Goal: Task Accomplishment & Management: Use online tool/utility

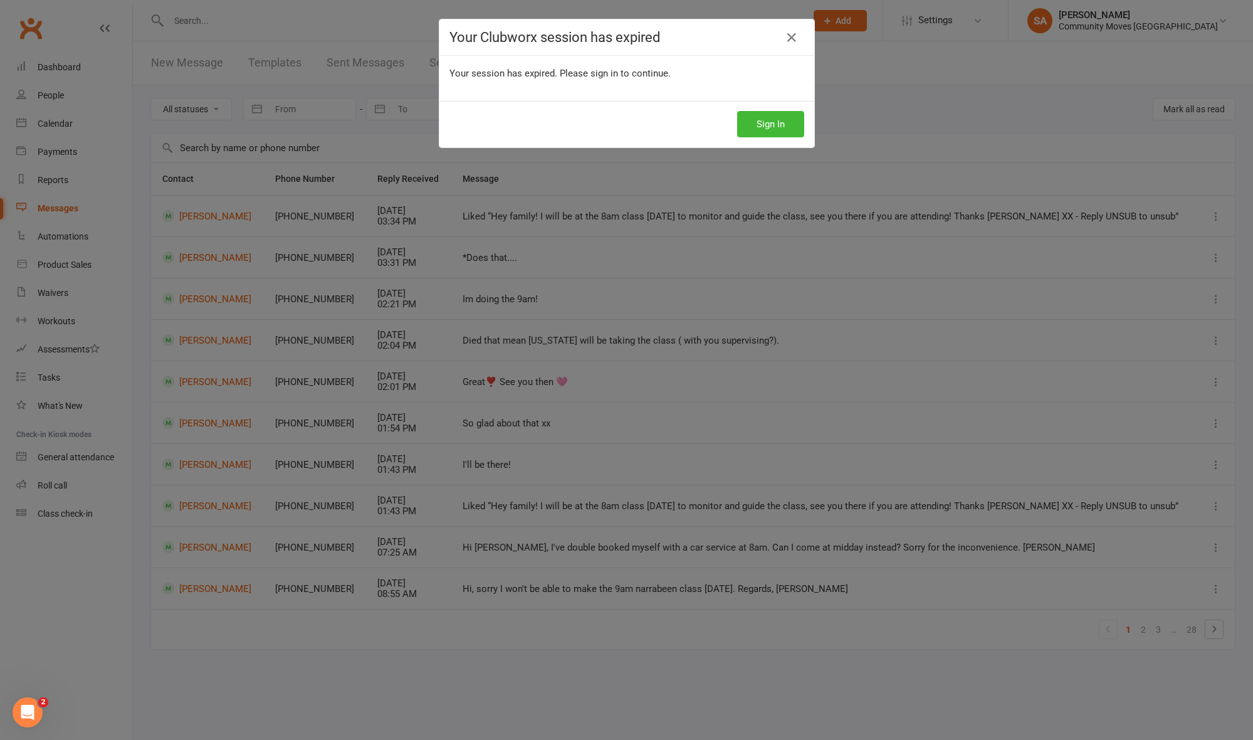
click at [792, 33] on icon at bounding box center [791, 37] width 15 height 15
click at [768, 132] on button "Sign In" at bounding box center [770, 124] width 67 height 26
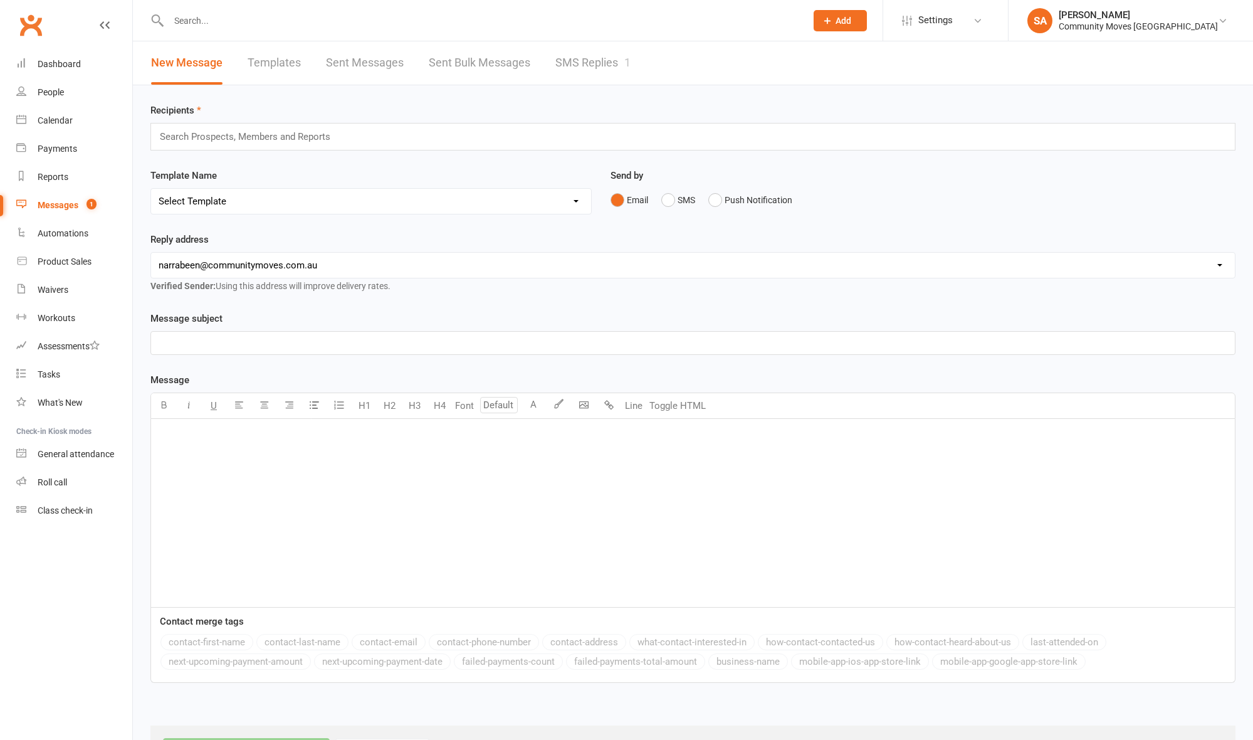
click at [606, 65] on link "SMS Replies 1" at bounding box center [592, 62] width 75 height 43
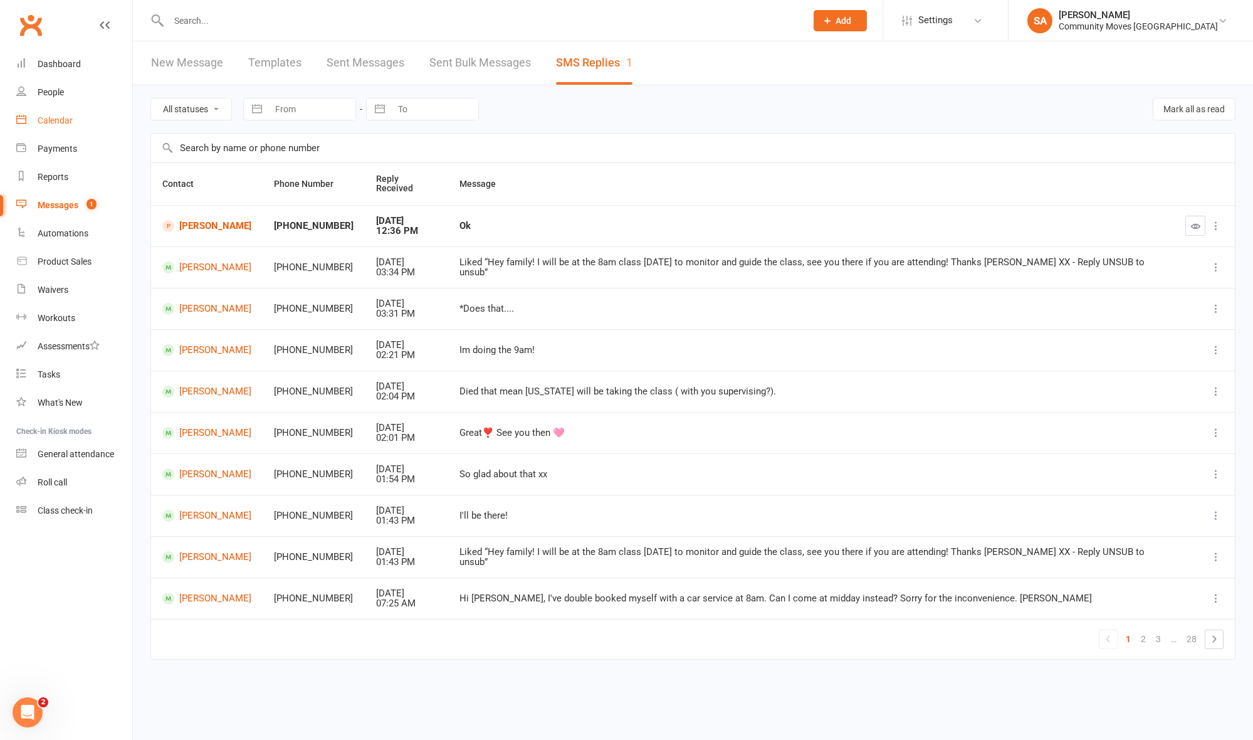
click at [66, 125] on div "Calendar" at bounding box center [55, 120] width 35 height 10
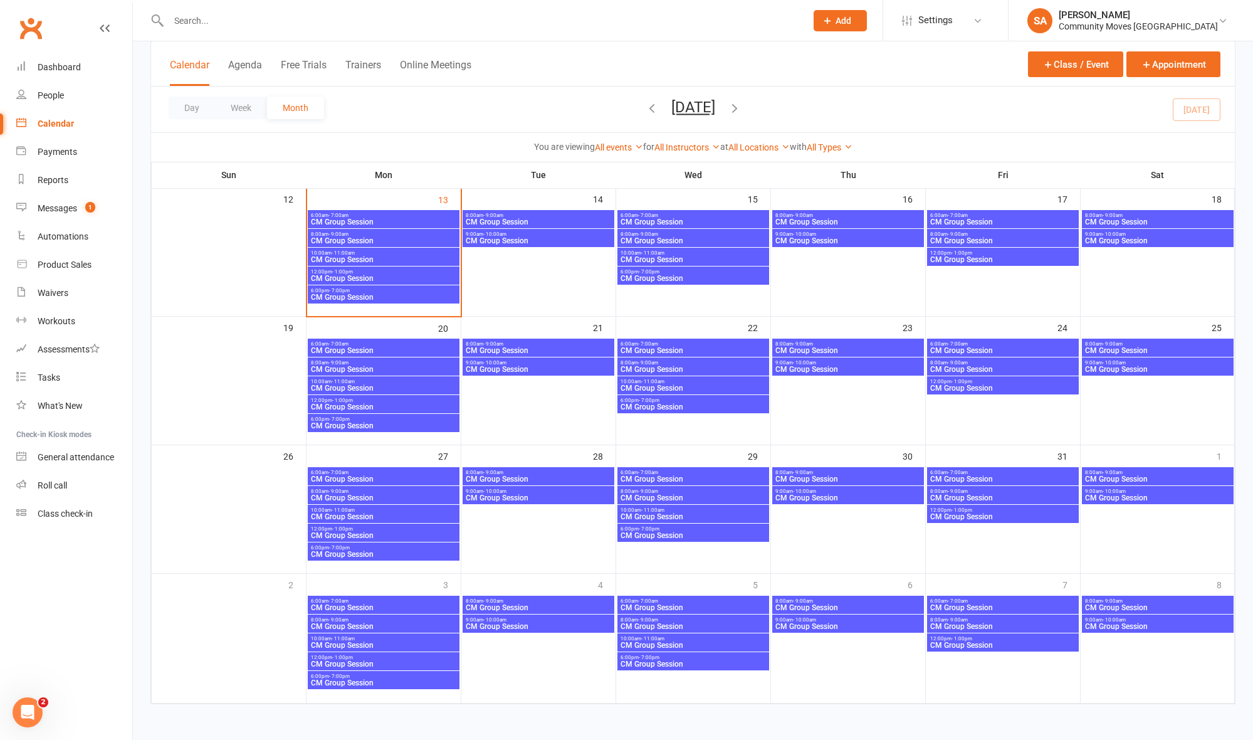
scroll to position [346, 1]
click at [404, 275] on span "CM Group Session" at bounding box center [383, 279] width 147 height 8
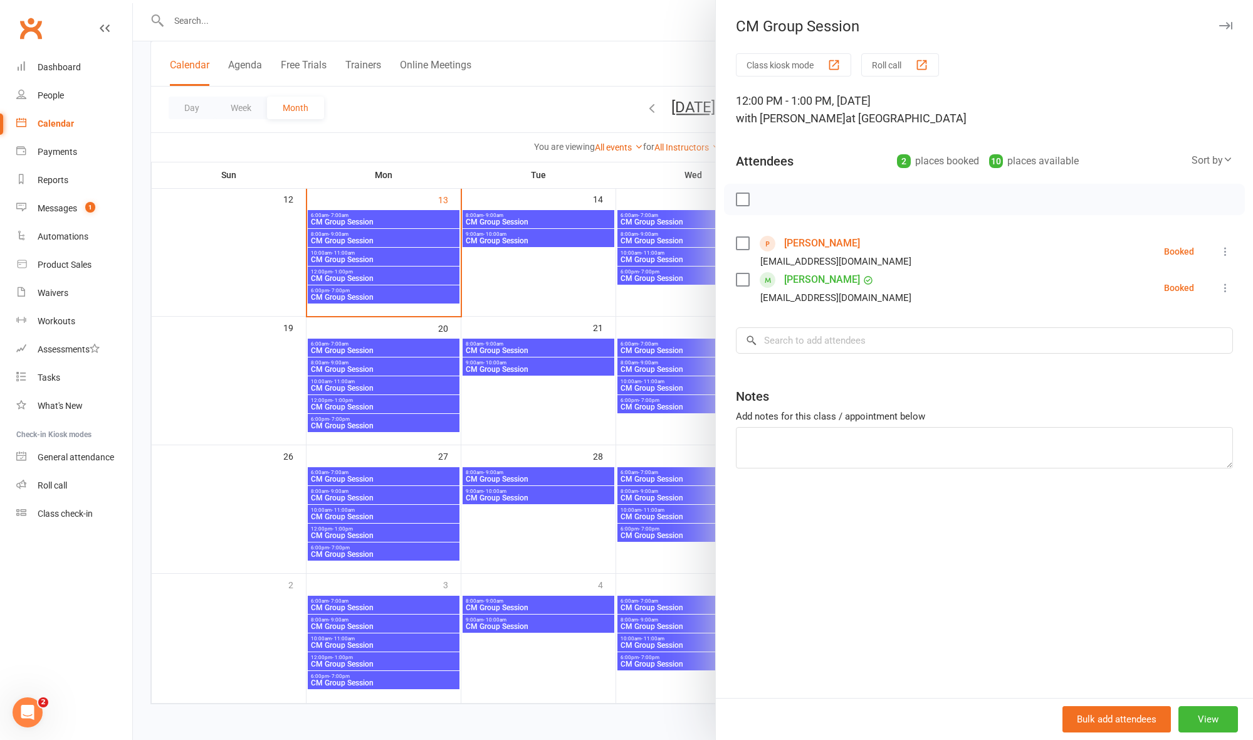
click at [403, 243] on div at bounding box center [693, 370] width 1120 height 740
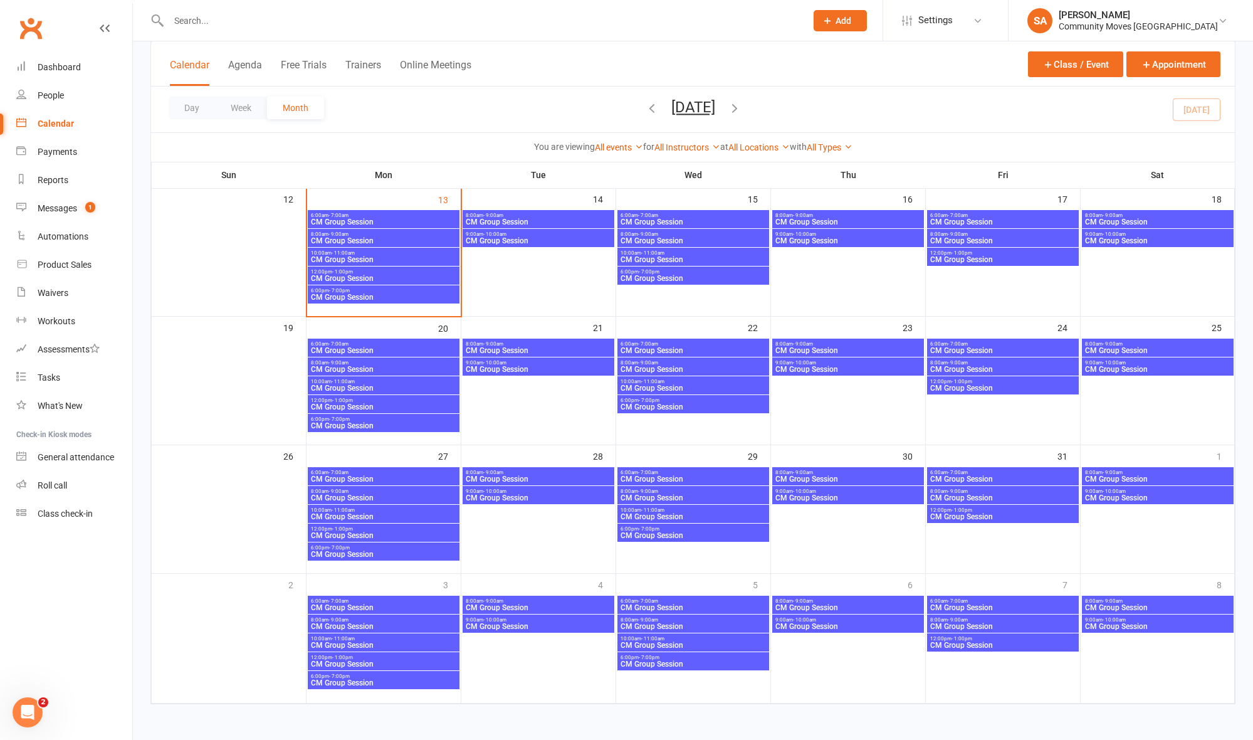
scroll to position [346, 0]
click at [403, 250] on span "10:00am - 11:00am" at bounding box center [383, 253] width 147 height 6
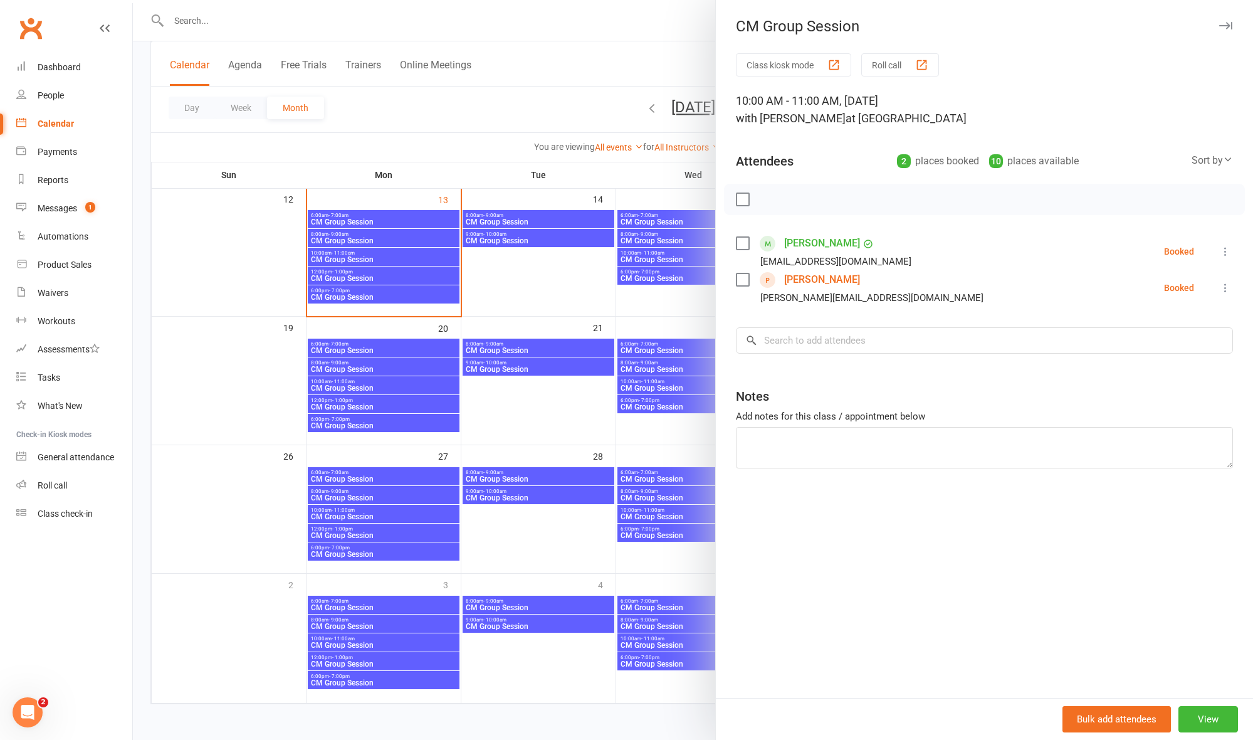
click at [405, 223] on div at bounding box center [693, 370] width 1120 height 740
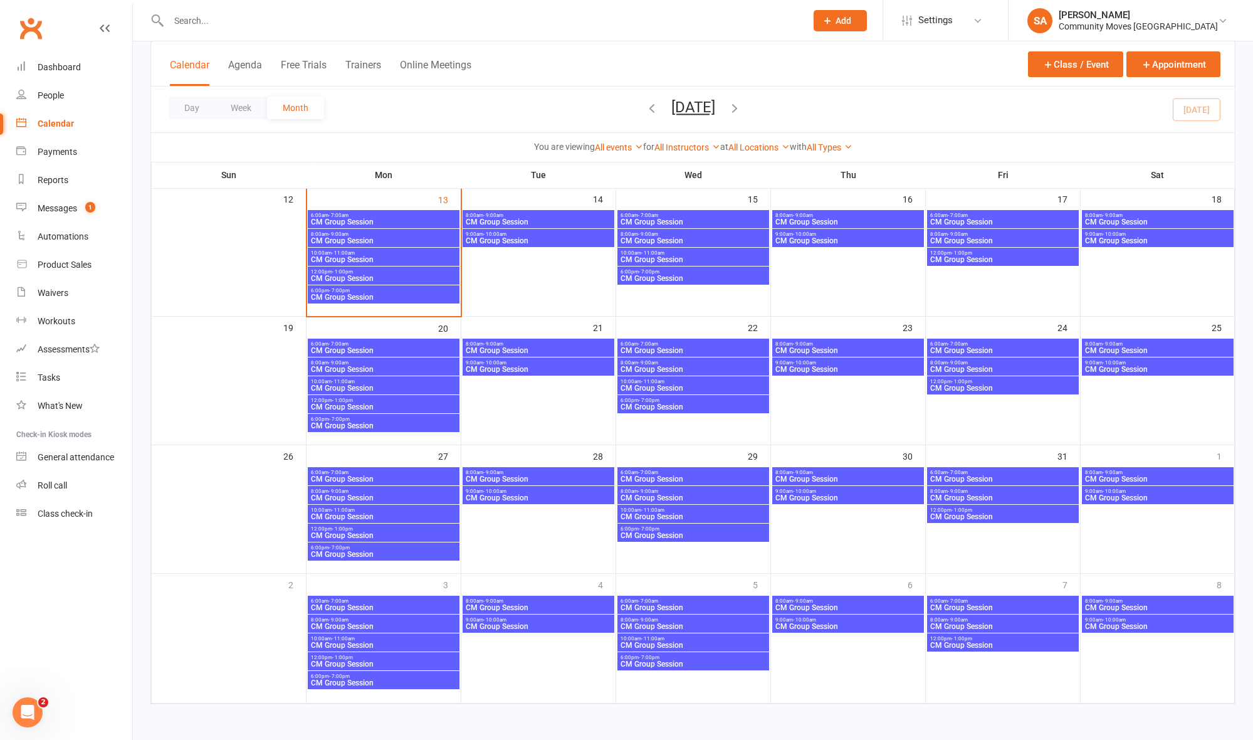
click at [405, 231] on span "8:00am - 9:00am" at bounding box center [383, 234] width 147 height 6
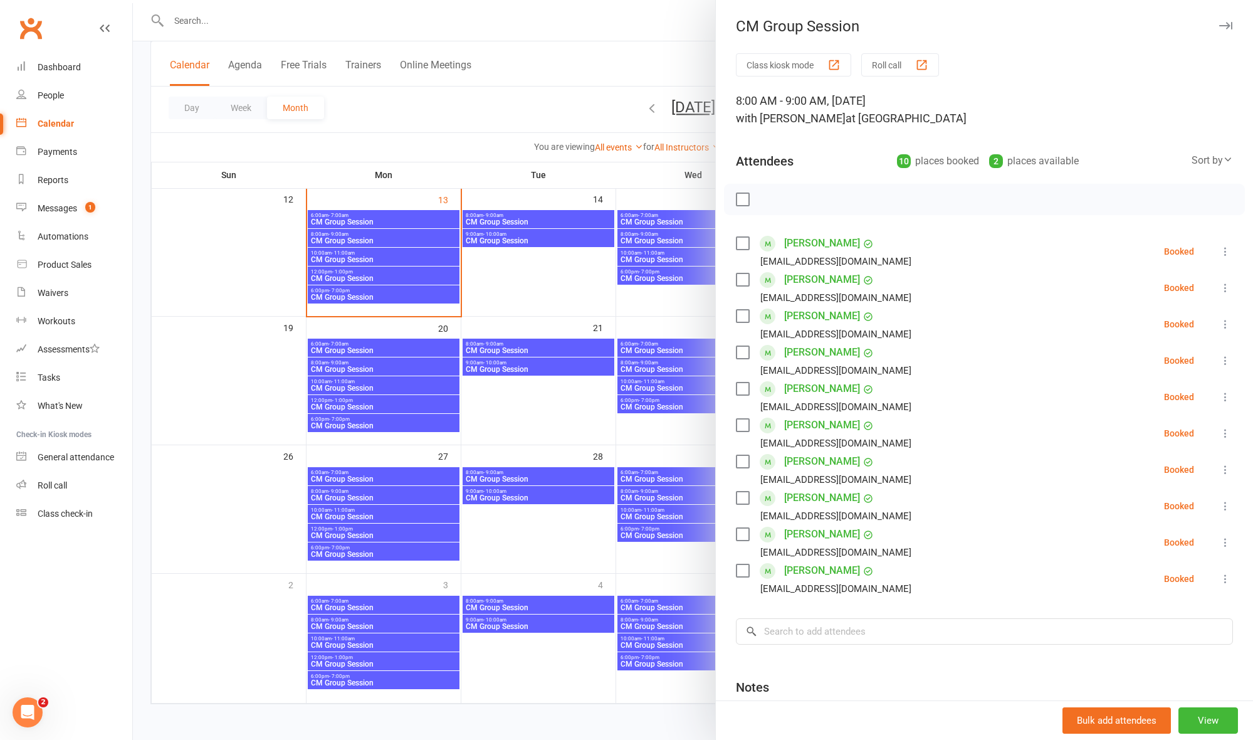
scroll to position [347, 0]
click at [398, 267] on div at bounding box center [693, 370] width 1120 height 740
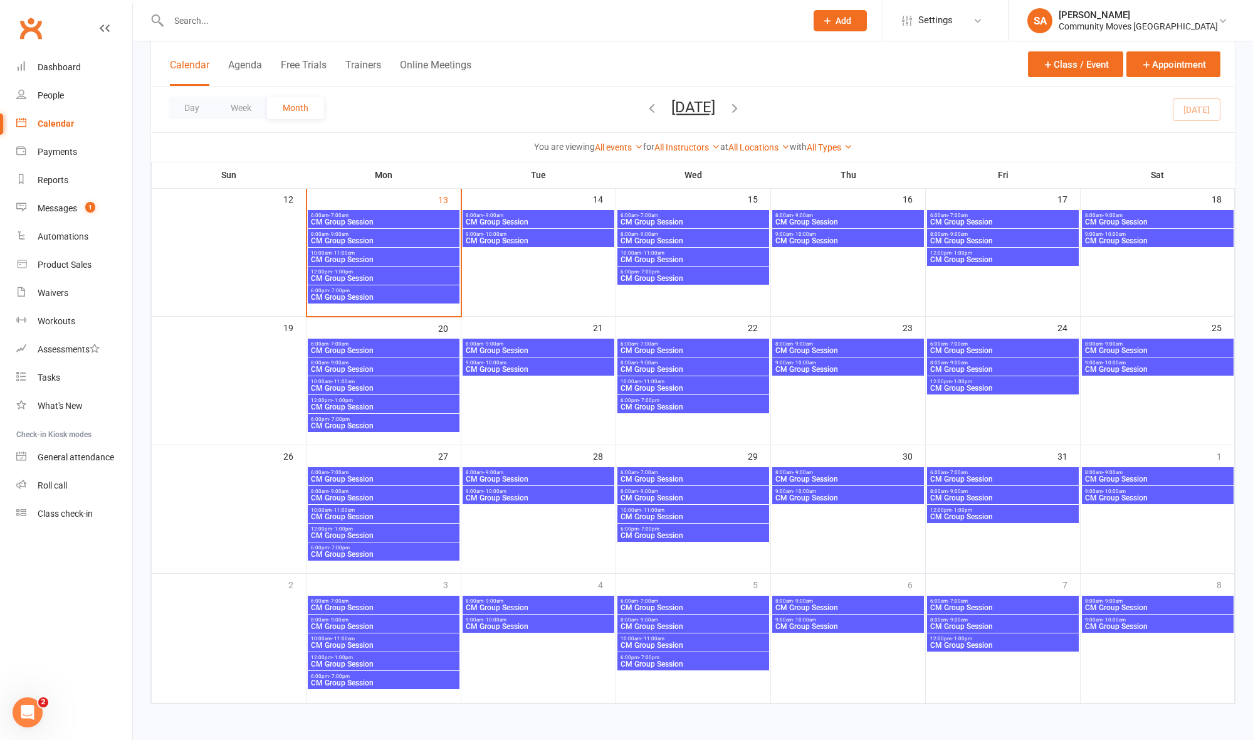
scroll to position [347, -1]
click at [398, 275] on span "CM Group Session" at bounding box center [383, 279] width 147 height 8
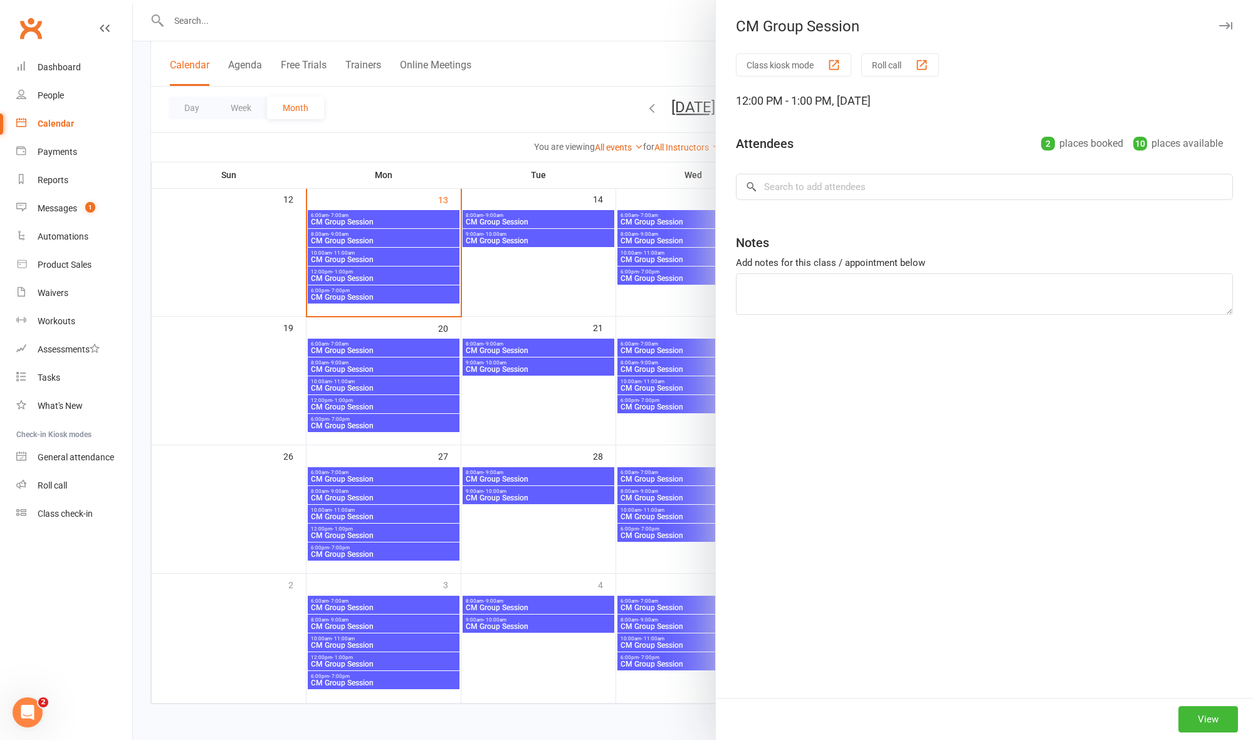
scroll to position [346, 0]
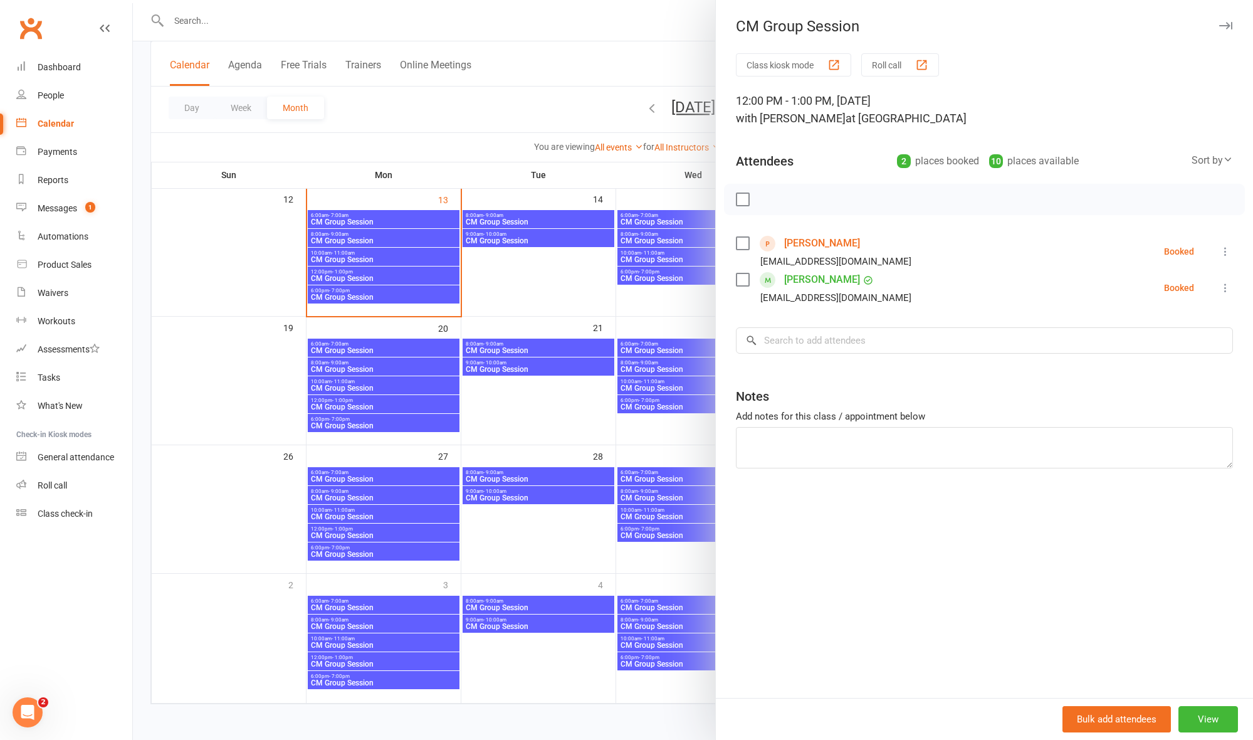
click at [398, 285] on div at bounding box center [693, 370] width 1120 height 740
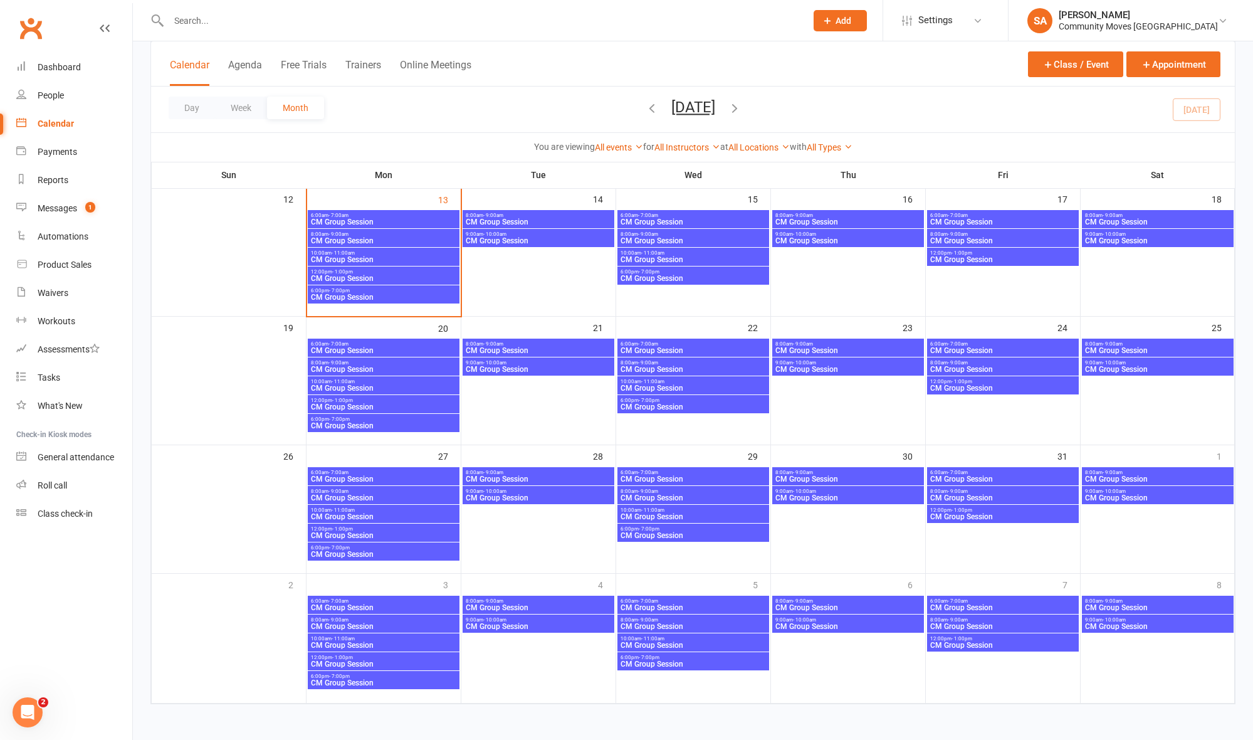
click at [398, 293] on span "CM Group Session" at bounding box center [383, 297] width 147 height 8
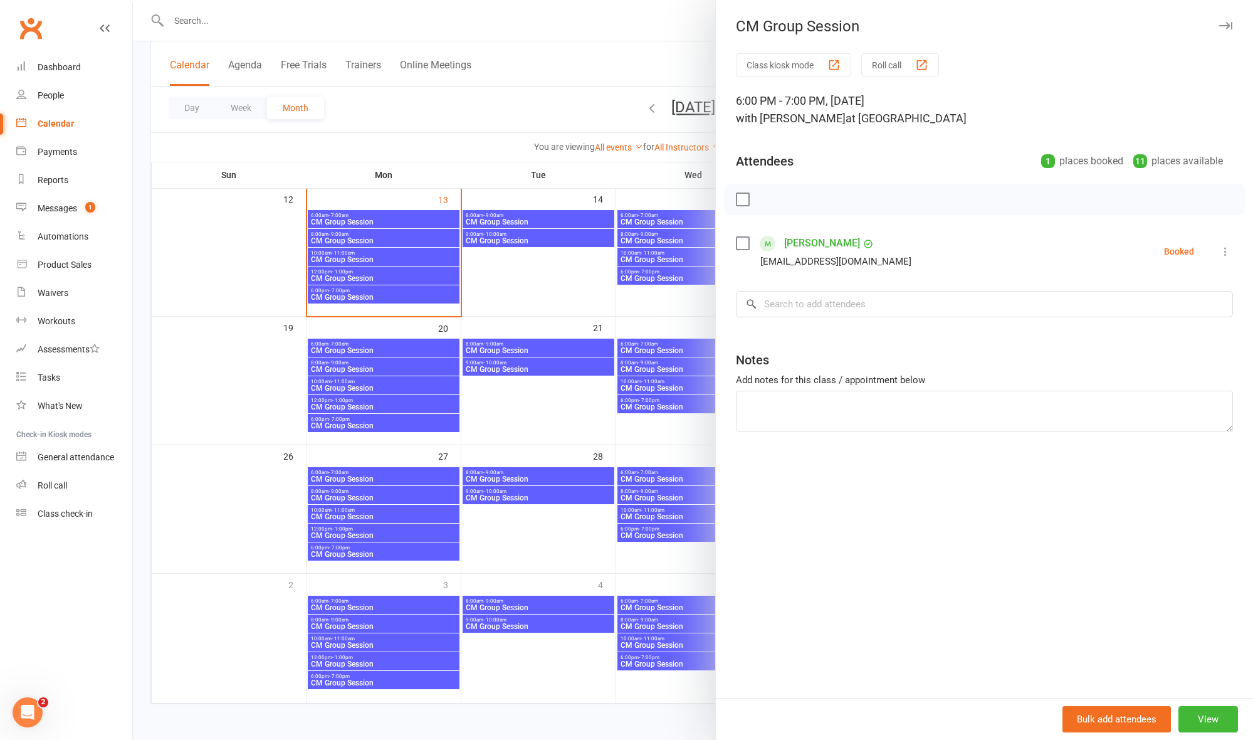
click at [493, 268] on div at bounding box center [693, 370] width 1120 height 740
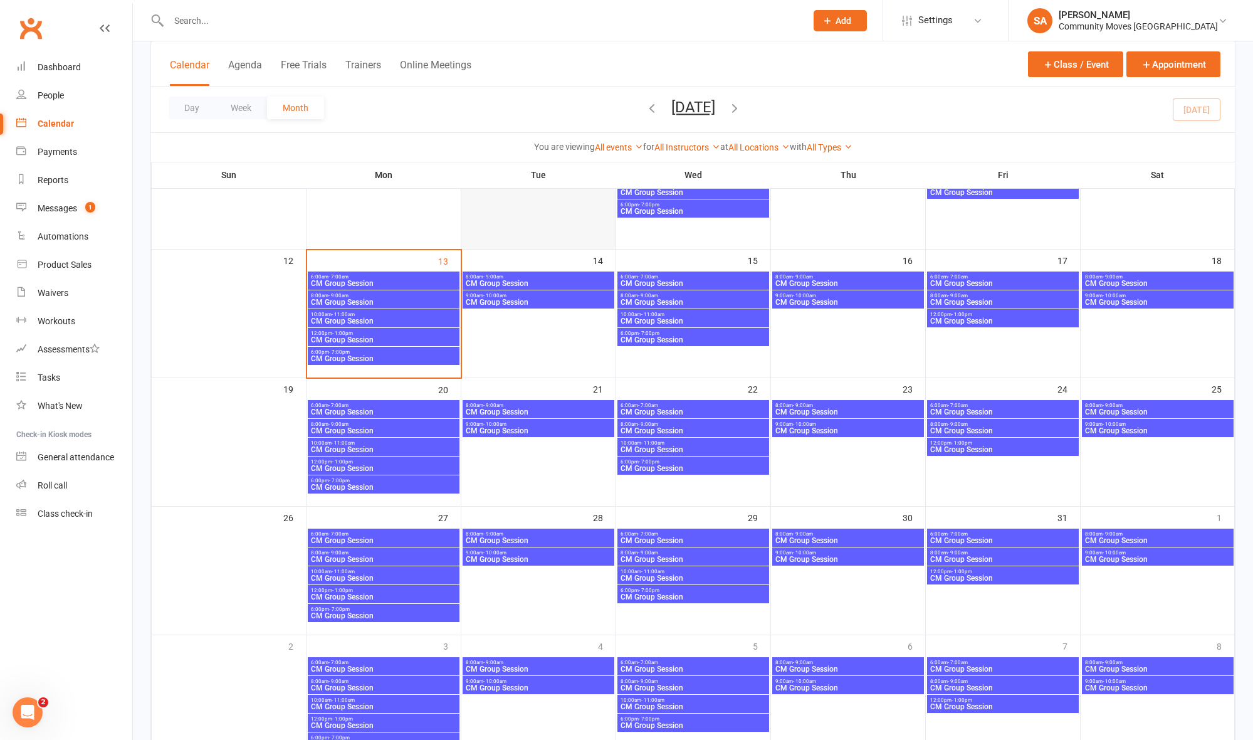
scroll to position [281, 0]
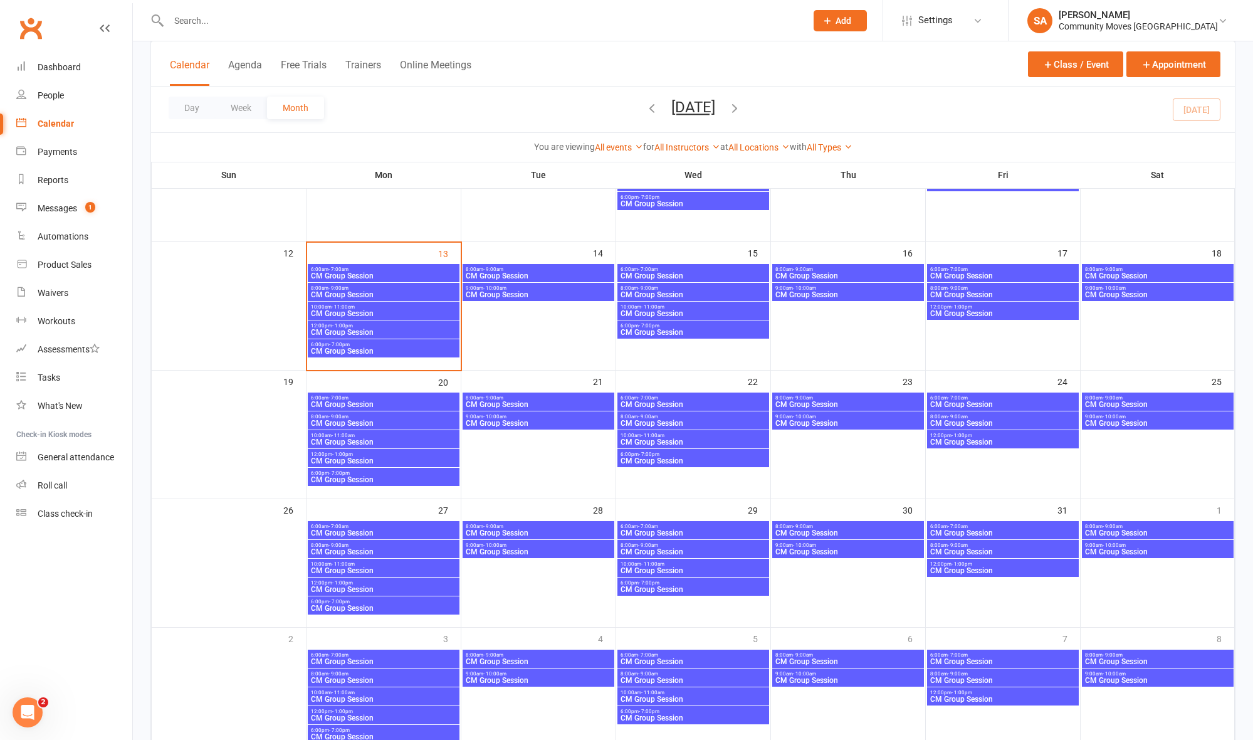
click at [355, 272] on span "CM Group Session" at bounding box center [383, 276] width 147 height 8
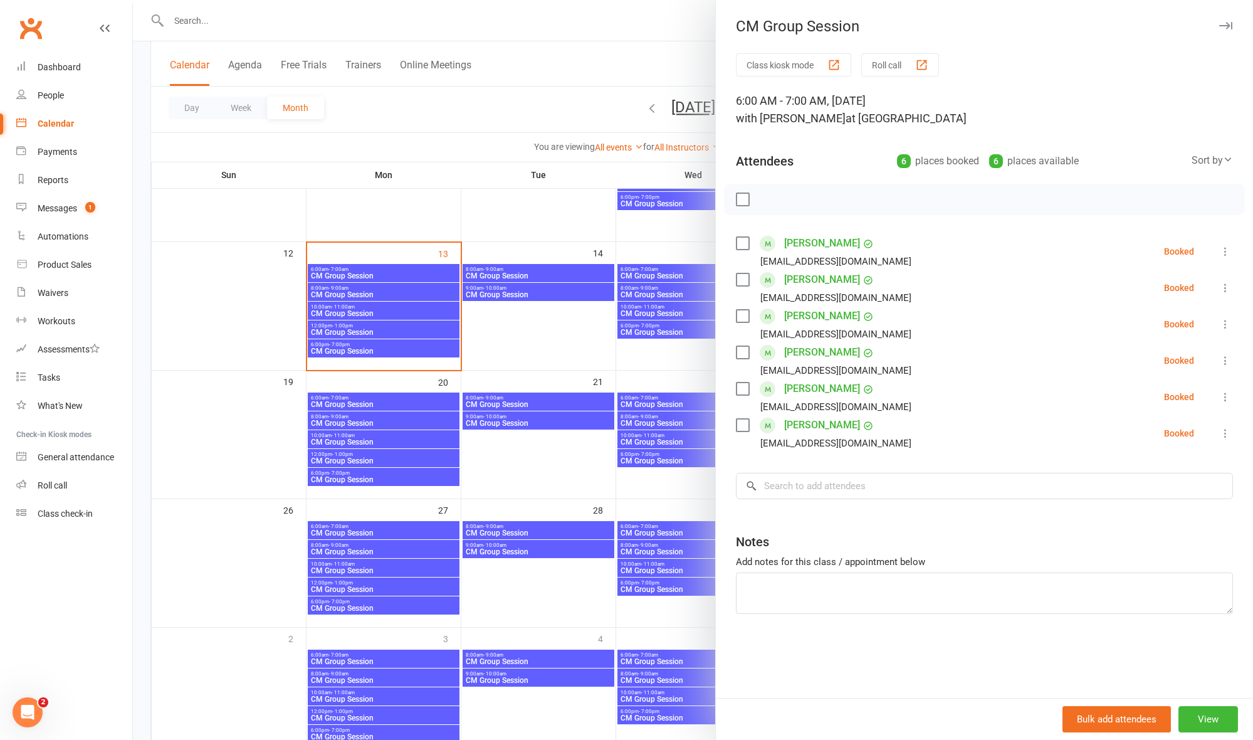
click at [339, 453] on div at bounding box center [693, 370] width 1120 height 740
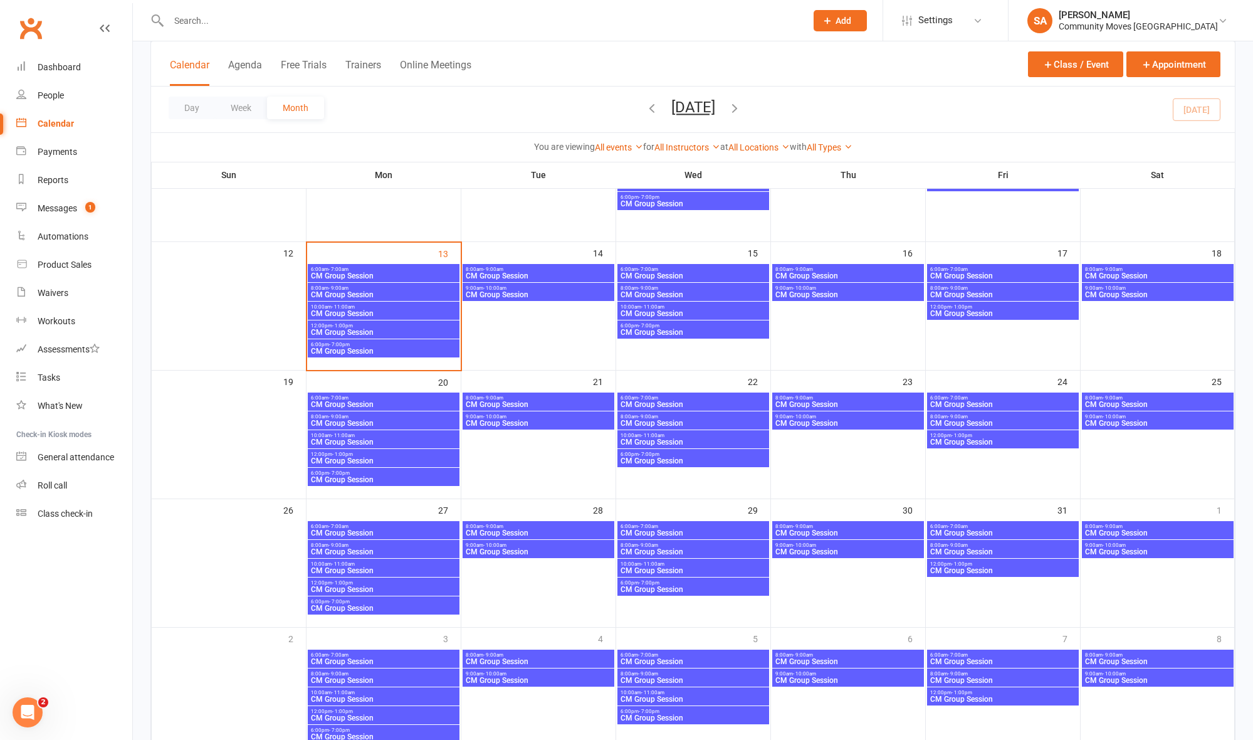
click at [336, 457] on span "CM Group Session" at bounding box center [383, 461] width 147 height 8
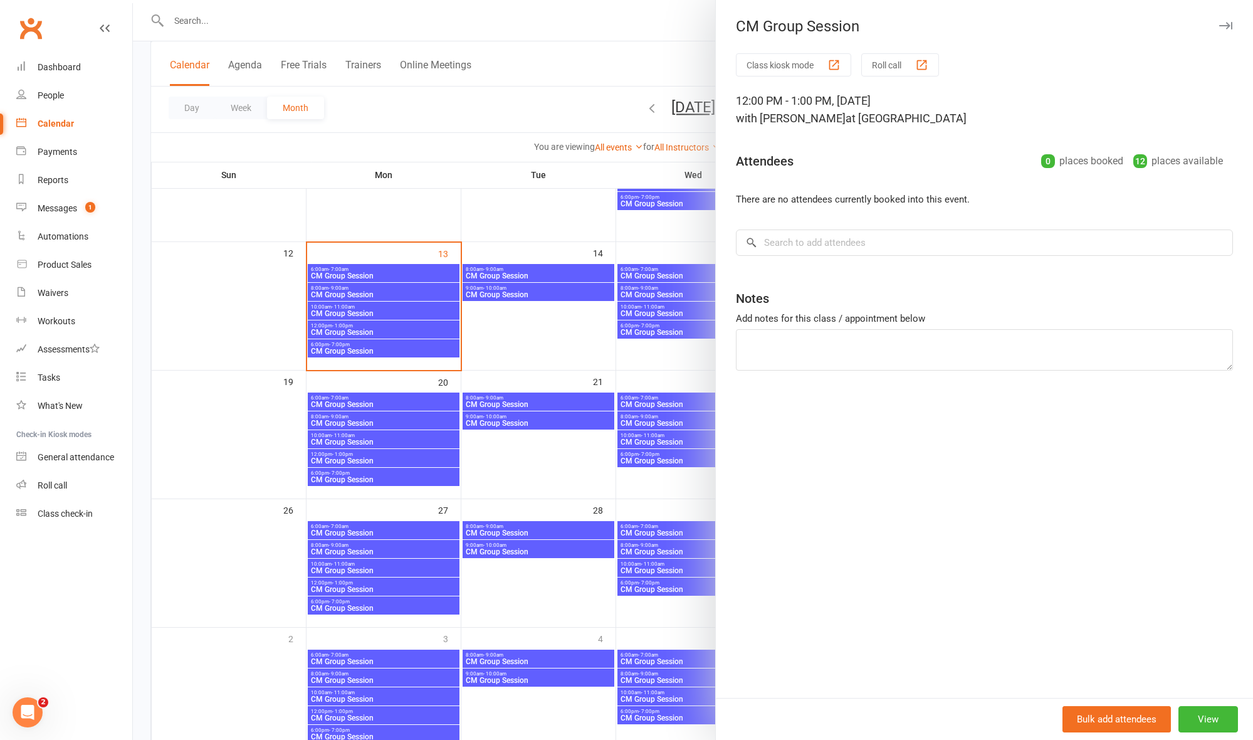
click at [340, 456] on div at bounding box center [693, 370] width 1120 height 740
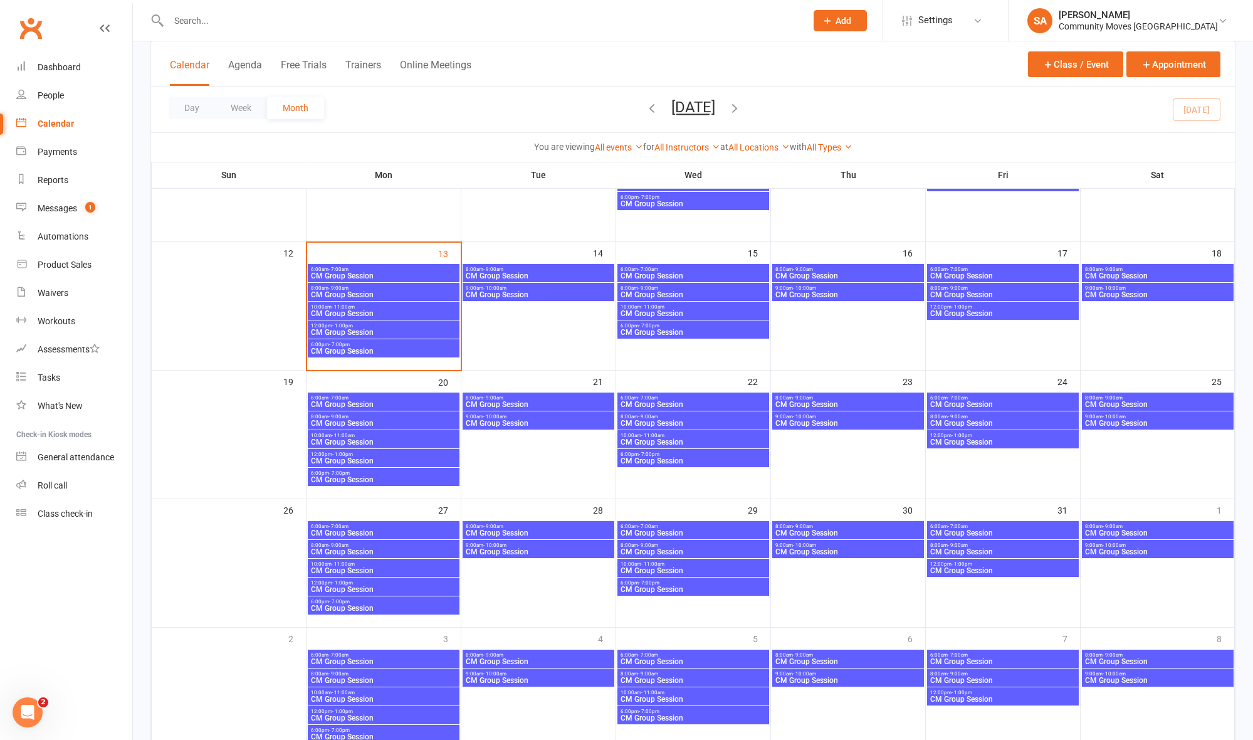
click at [340, 456] on span "- 1:00pm" at bounding box center [342, 454] width 21 height 6
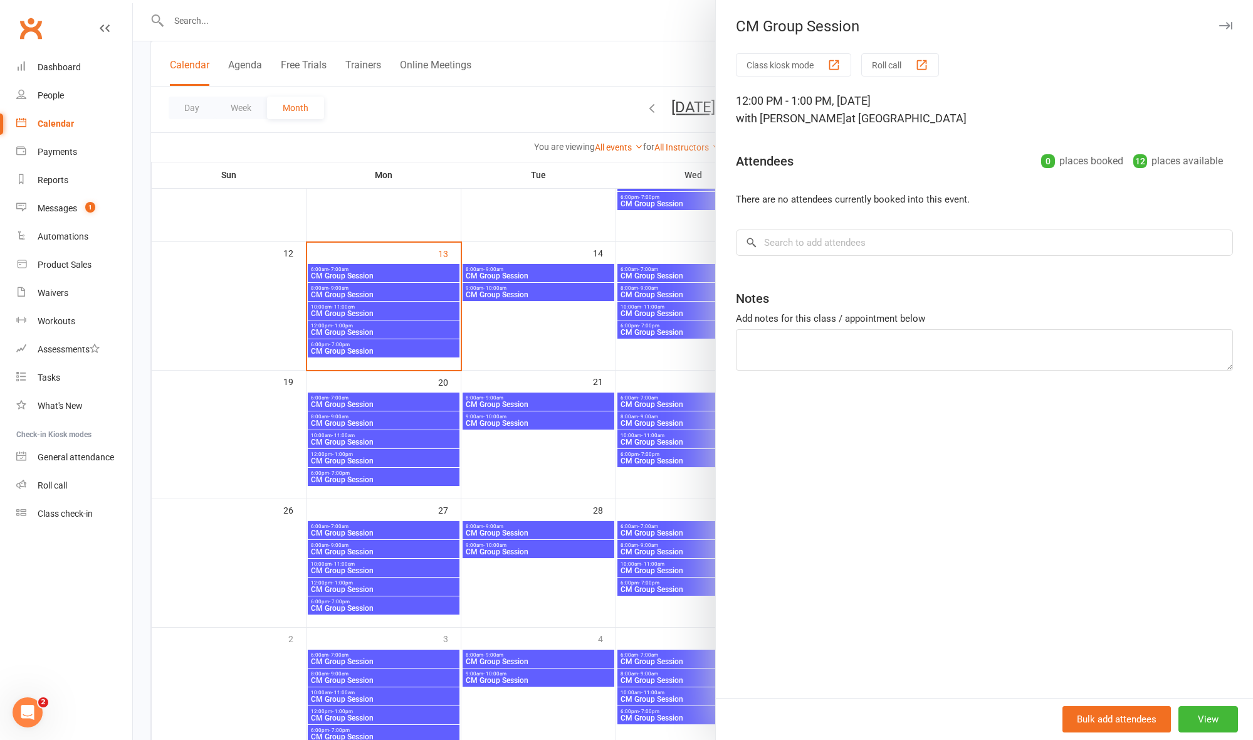
click at [371, 330] on div at bounding box center [693, 370] width 1120 height 740
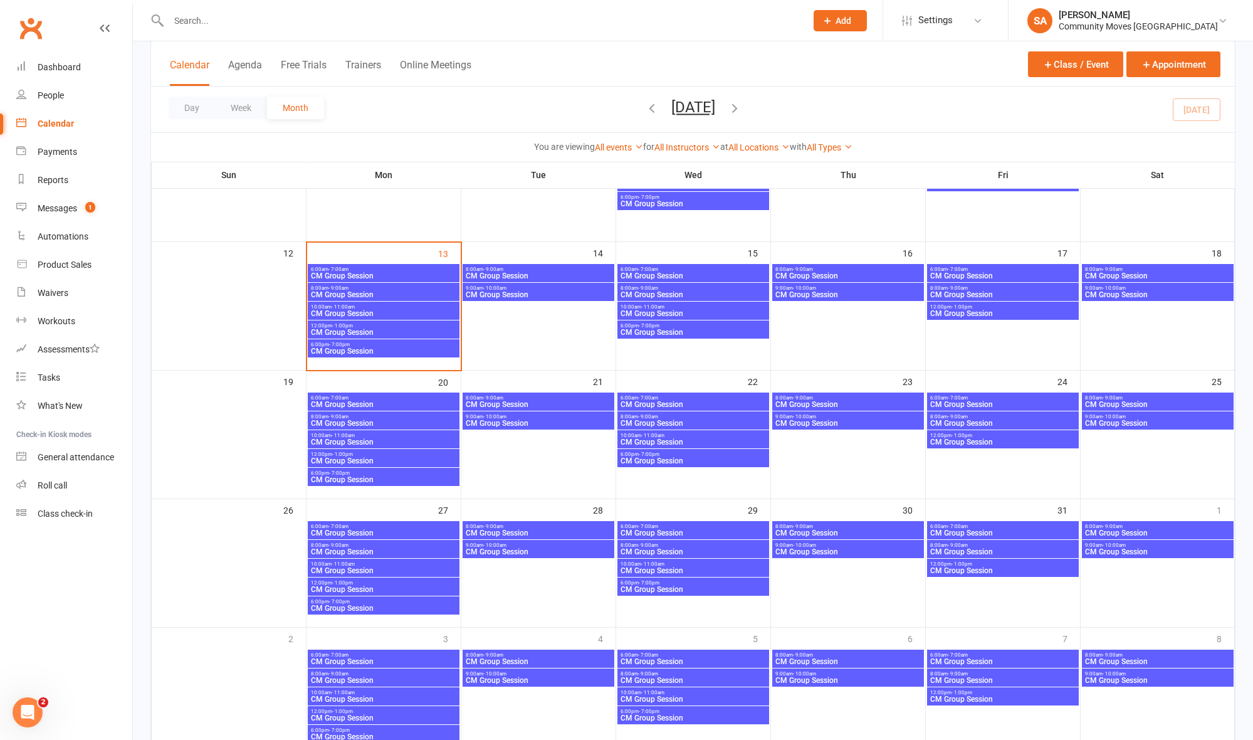
click at [371, 330] on span "CM Group Session" at bounding box center [383, 332] width 147 height 8
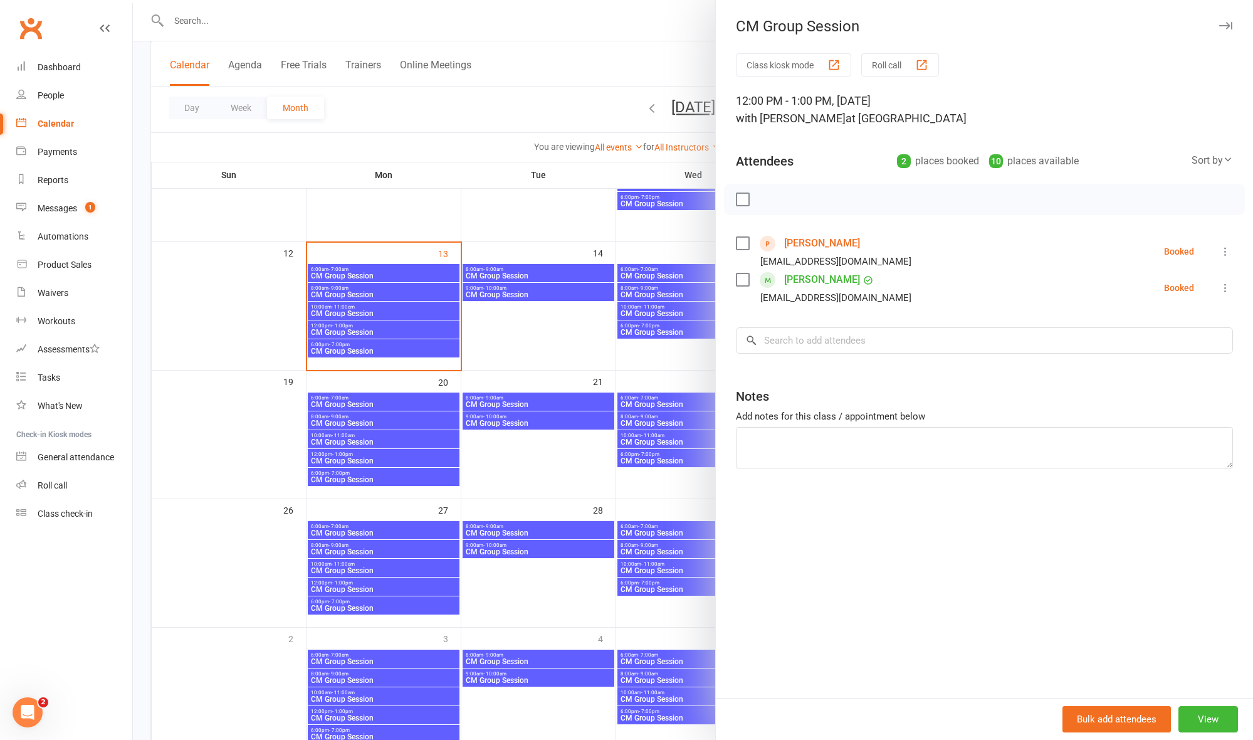
click at [379, 311] on div at bounding box center [693, 370] width 1120 height 740
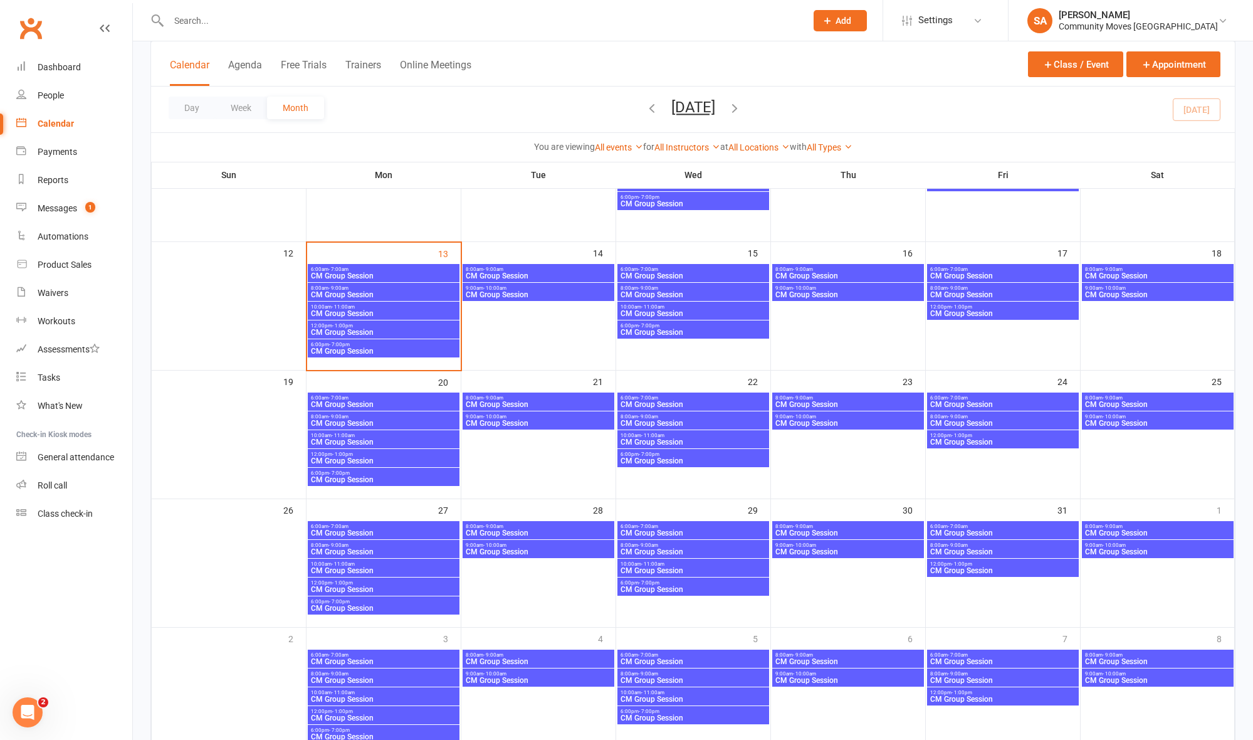
click at [379, 311] on span "CM Group Session" at bounding box center [383, 314] width 147 height 8
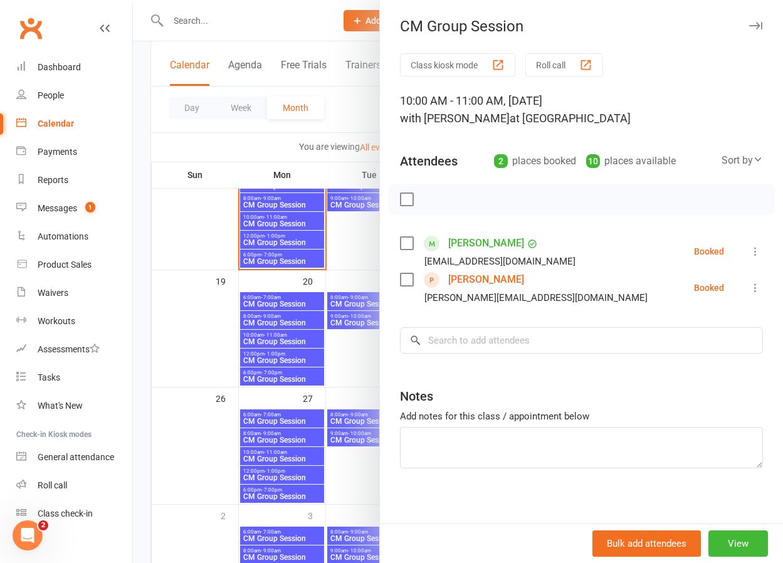
scroll to position [298, 0]
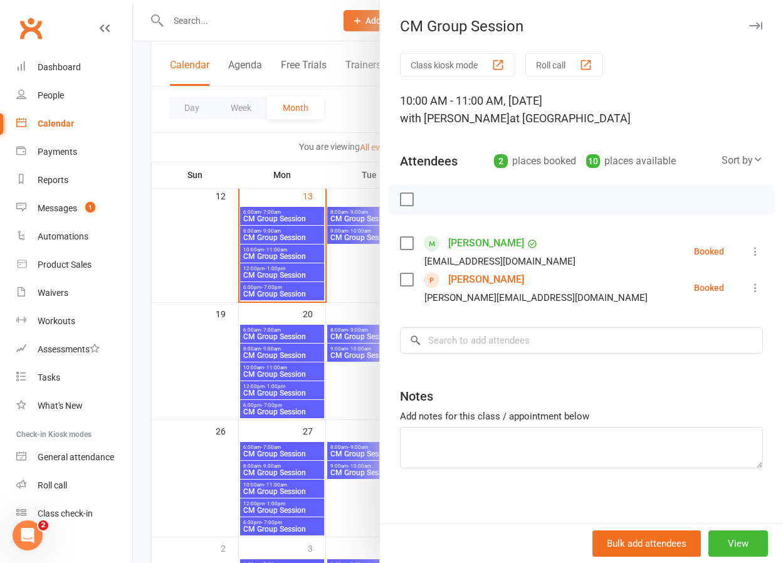
click at [256, 133] on div at bounding box center [458, 281] width 650 height 563
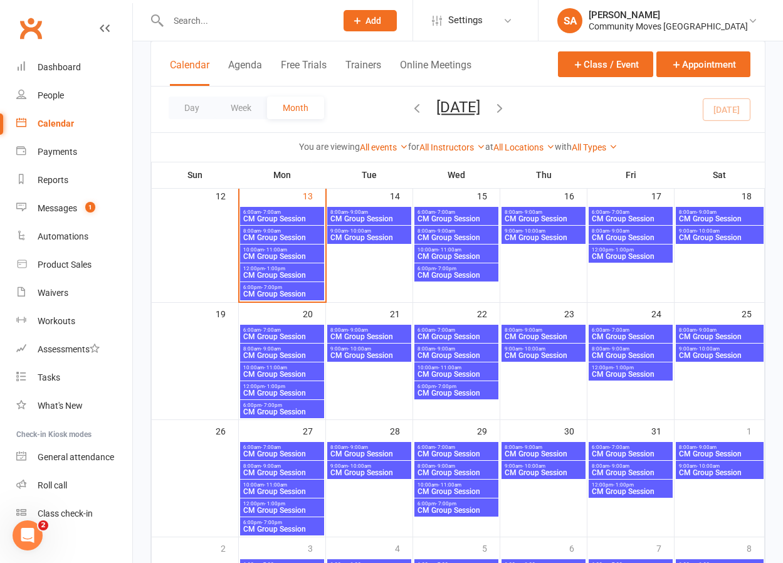
scroll to position [306, 0]
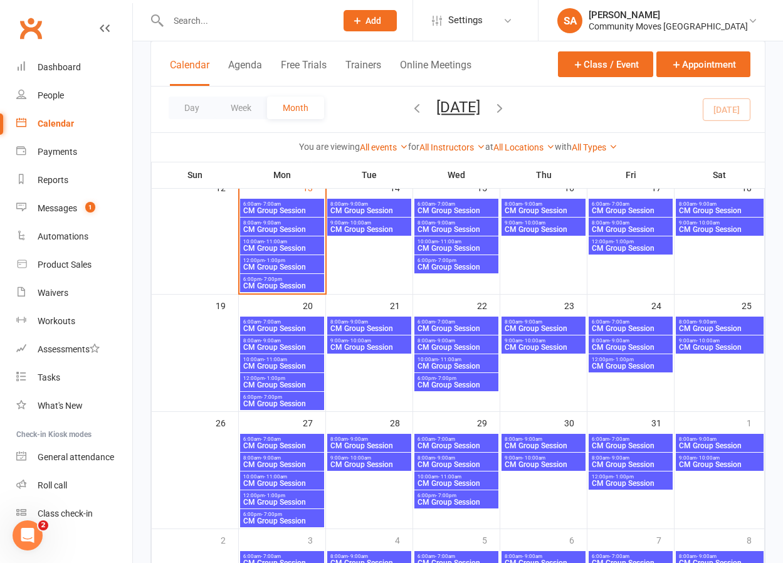
click at [147, 144] on div "Class kiosk mode Member self check-in Roll call kiosk mode Staff check-in for m…" at bounding box center [458, 200] width 650 height 929
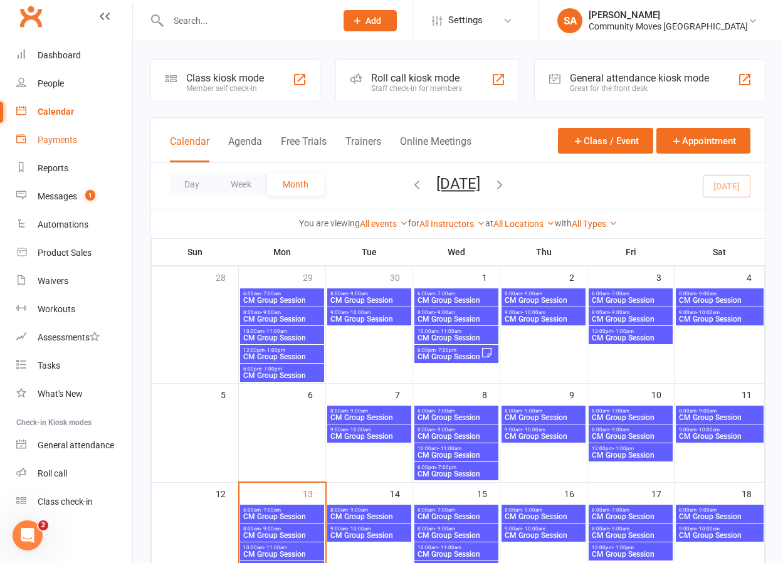
scroll to position [1, 0]
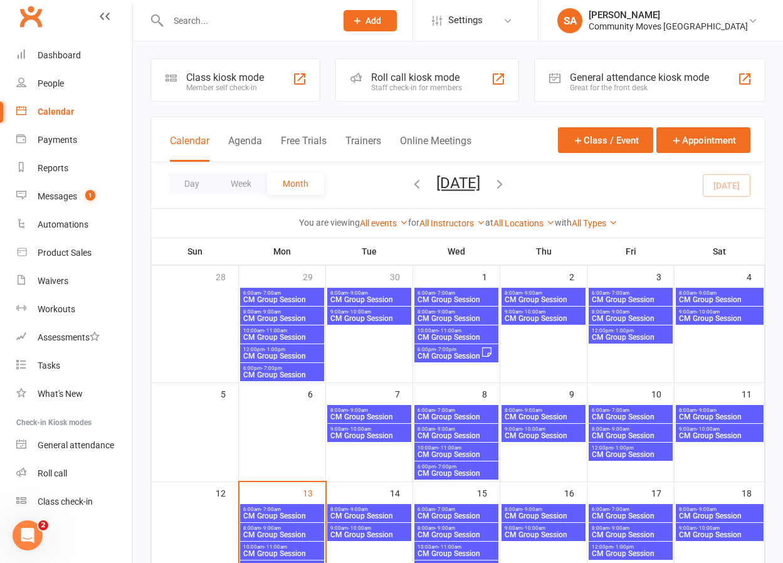
drag, startPoint x: 110, startPoint y: 127, endPoint x: 126, endPoint y: 119, distance: 18.2
click at [113, 123] on ul "Dashboard People Calendar Payments Reports Messages 1 Automations Product Sales…" at bounding box center [66, 278] width 132 height 474
click at [205, 14] on input "text" at bounding box center [245, 21] width 163 height 18
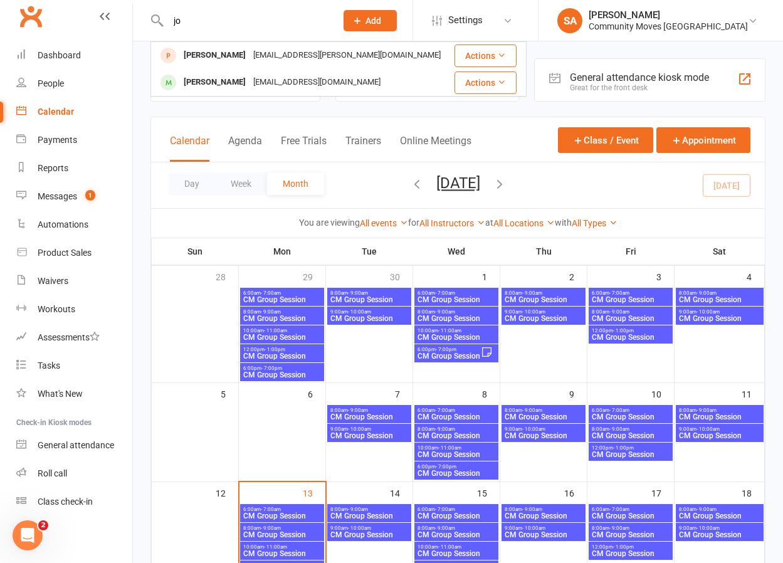
type input "jo"
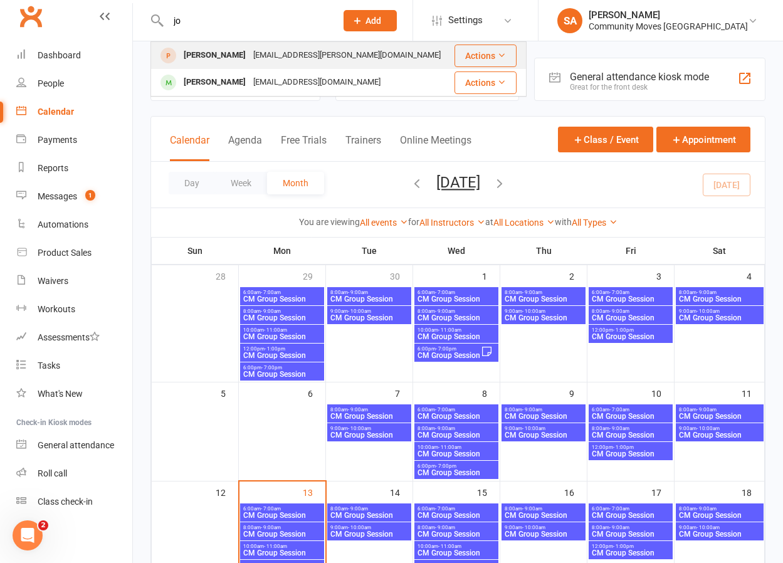
scroll to position [1, 0]
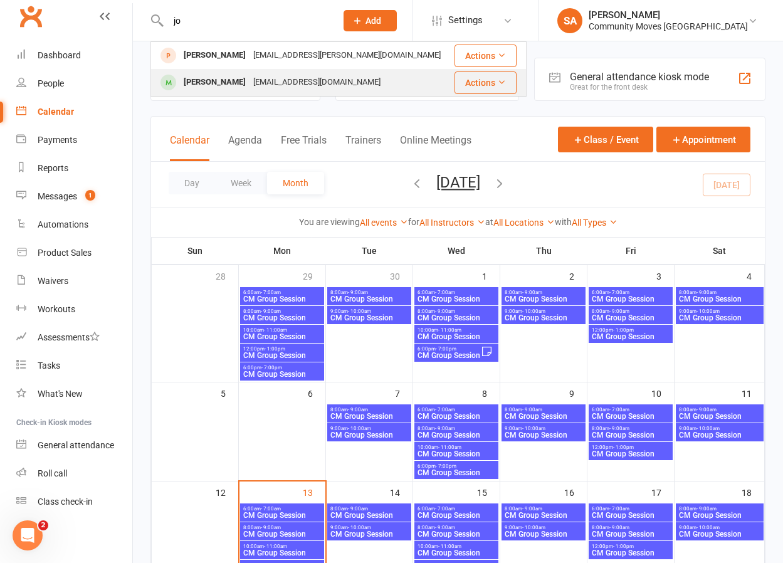
click at [194, 83] on div "[PERSON_NAME]" at bounding box center [215, 82] width 70 height 18
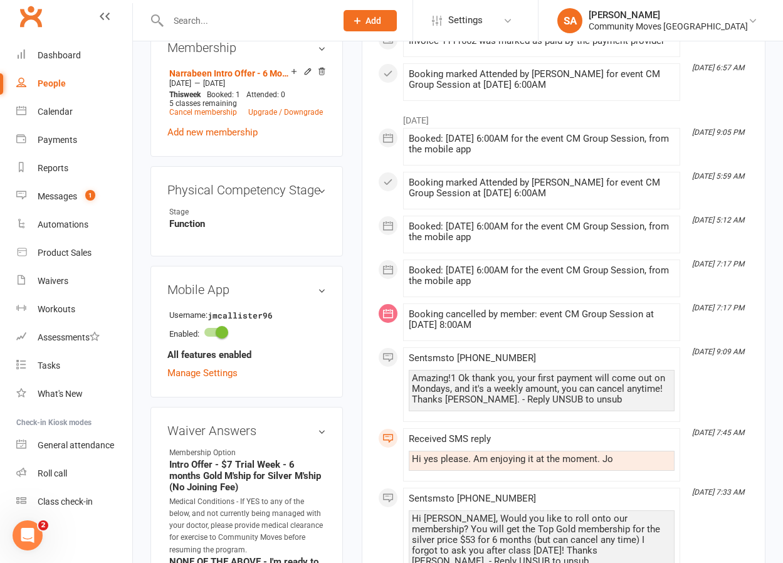
scroll to position [619, 0]
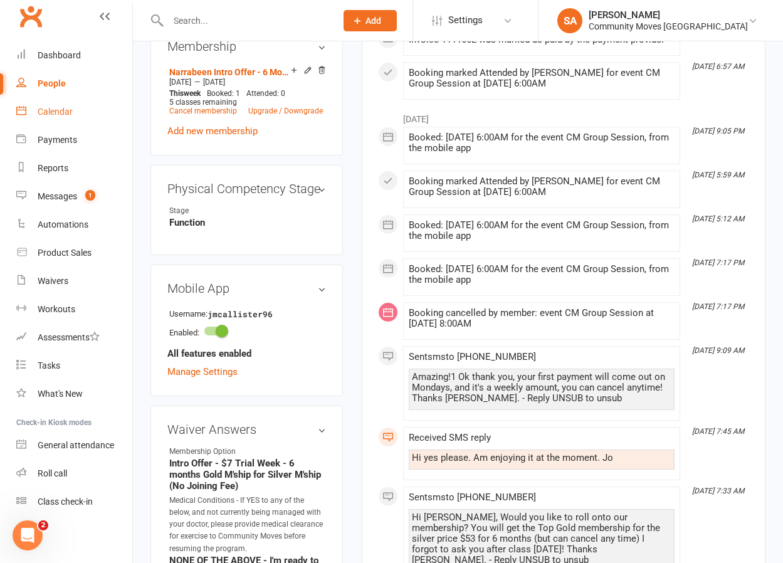
click at [66, 112] on div "Calendar" at bounding box center [55, 112] width 35 height 10
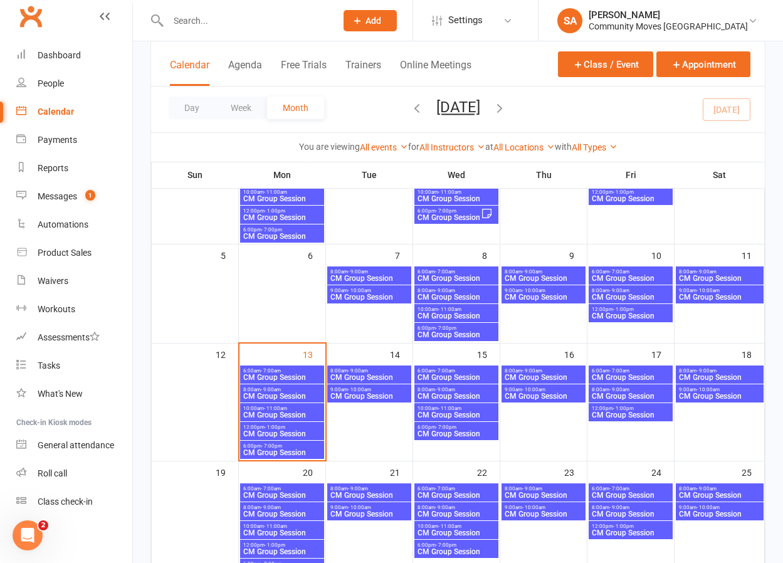
scroll to position [142, 0]
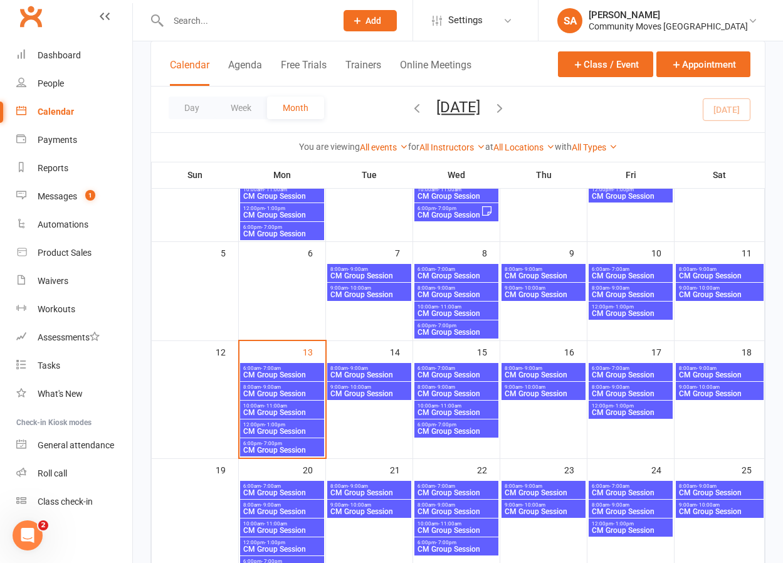
click at [261, 371] on span "CM Group Session" at bounding box center [282, 375] width 79 height 8
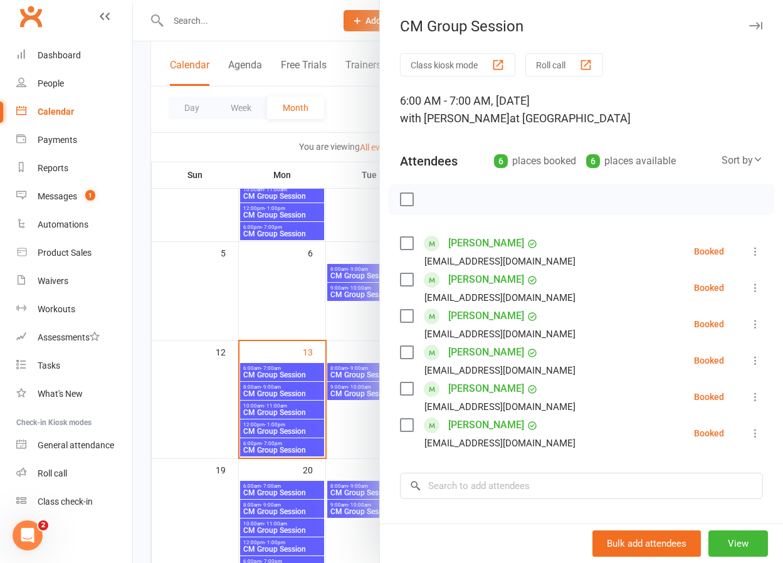
click at [756, 246] on icon at bounding box center [755, 251] width 13 height 13
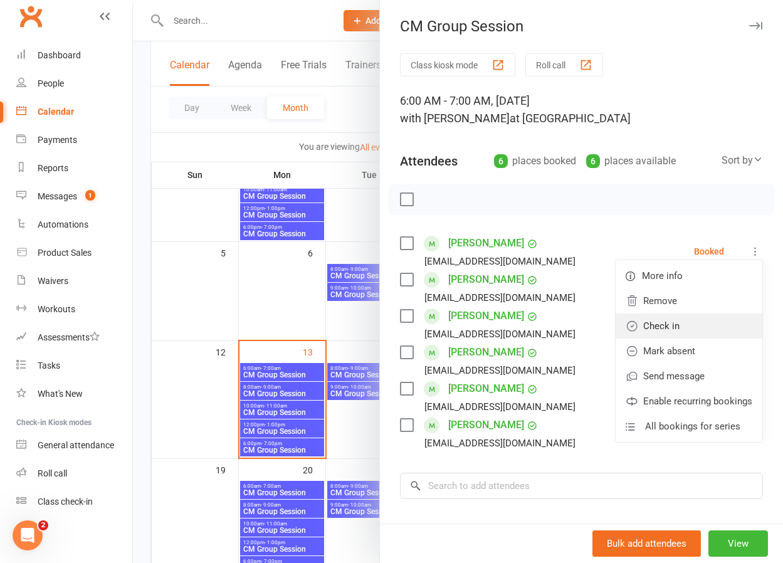
click at [655, 323] on link "Check in" at bounding box center [688, 325] width 147 height 25
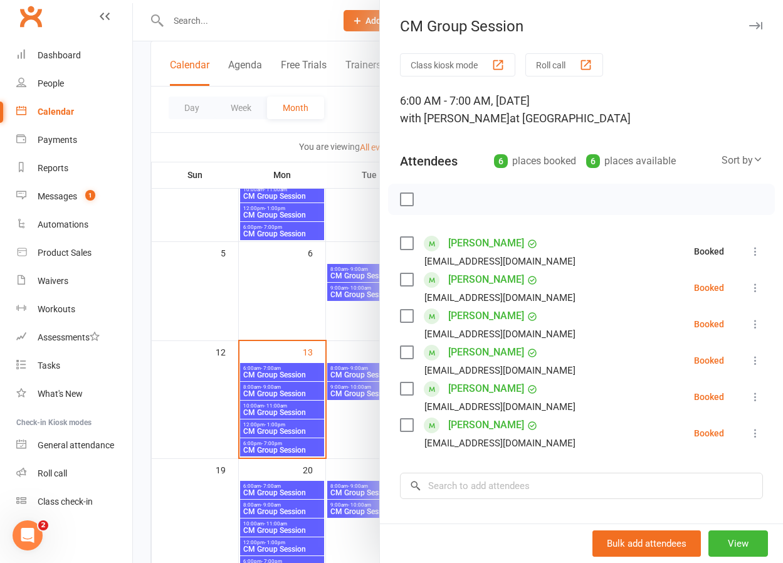
click at [753, 286] on icon at bounding box center [755, 287] width 13 height 13
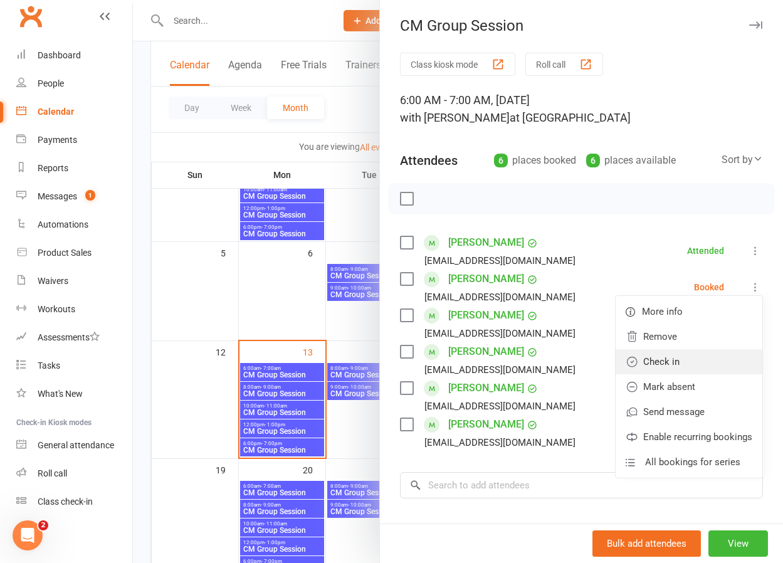
click at [657, 364] on link "Check in" at bounding box center [688, 361] width 147 height 25
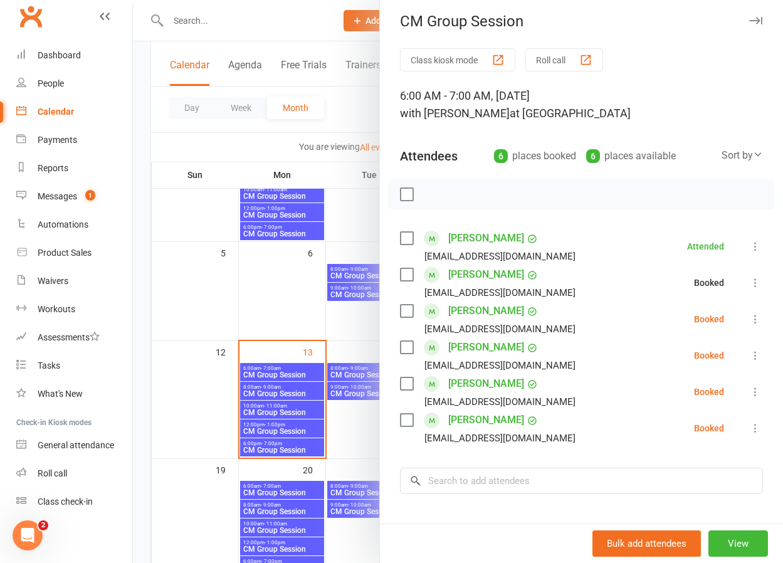
scroll to position [7, 0]
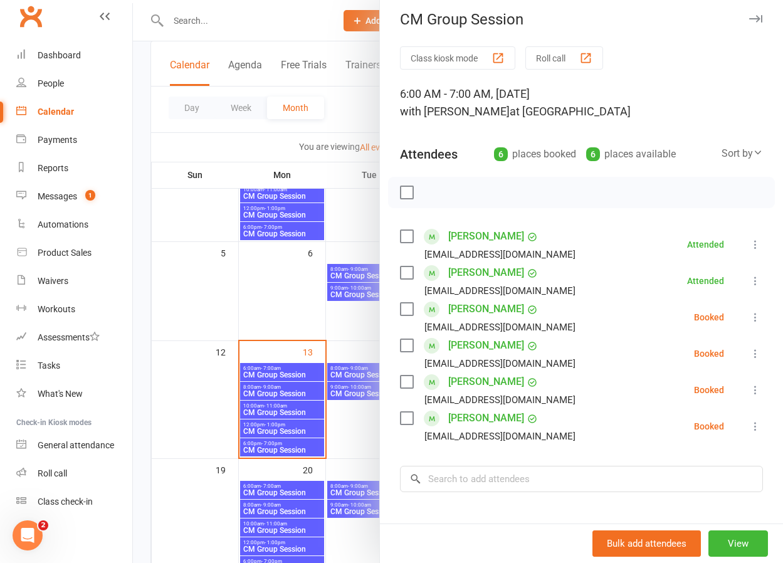
click at [755, 316] on icon at bounding box center [755, 317] width 13 height 13
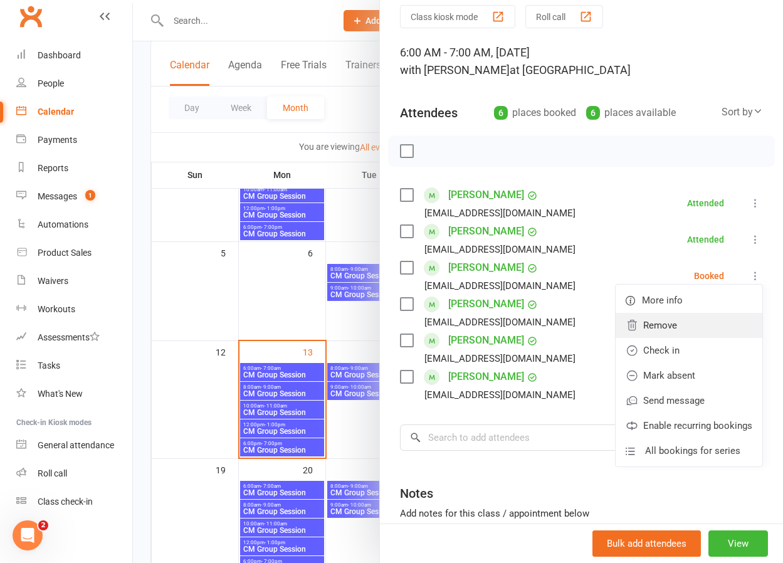
scroll to position [142, 0]
click at [681, 347] on link "Check in" at bounding box center [688, 350] width 147 height 25
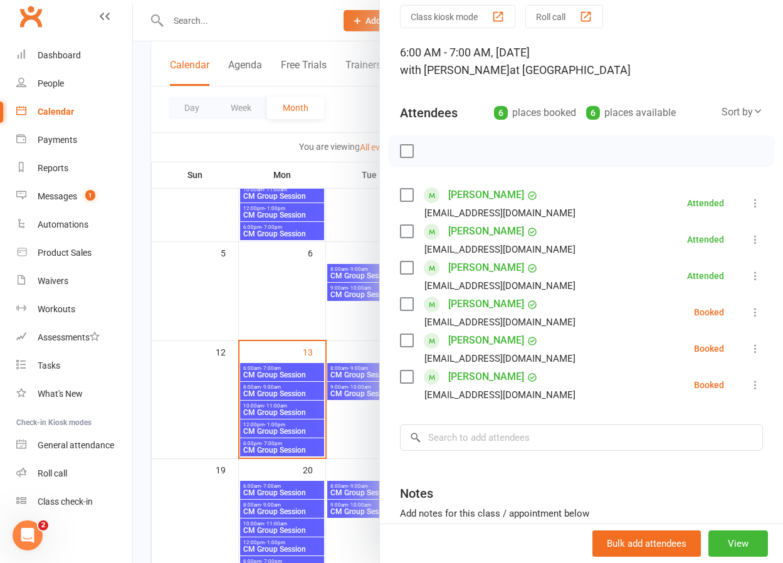
click at [758, 313] on icon at bounding box center [755, 312] width 13 height 13
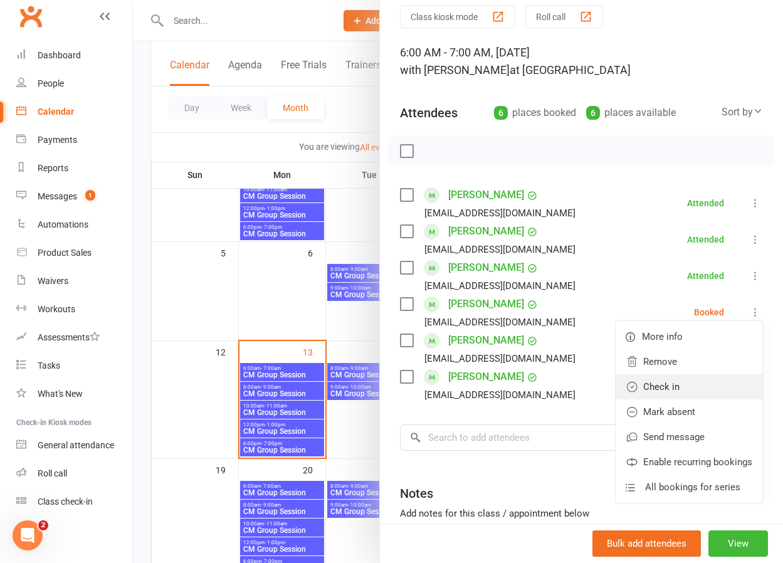
click at [658, 384] on link "Check in" at bounding box center [688, 386] width 147 height 25
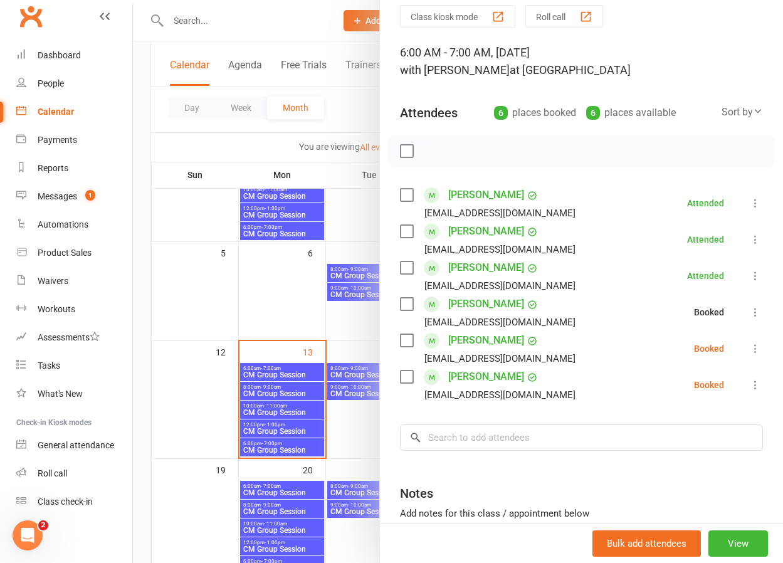
click at [755, 347] on icon at bounding box center [755, 348] width 13 height 13
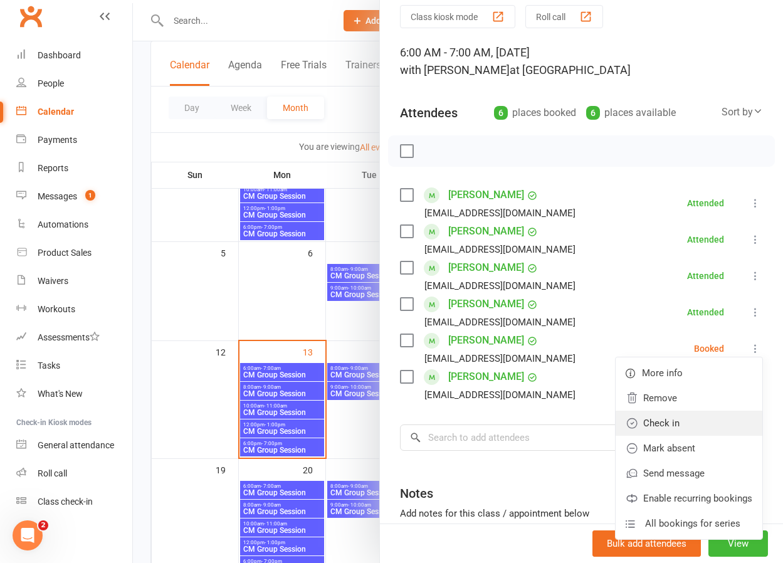
click at [674, 419] on link "Check in" at bounding box center [688, 423] width 147 height 25
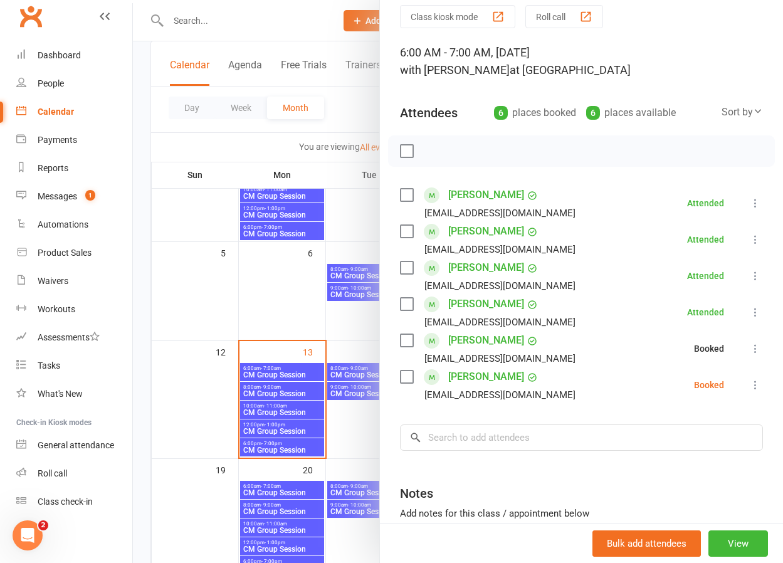
click at [756, 384] on icon at bounding box center [755, 385] width 13 height 13
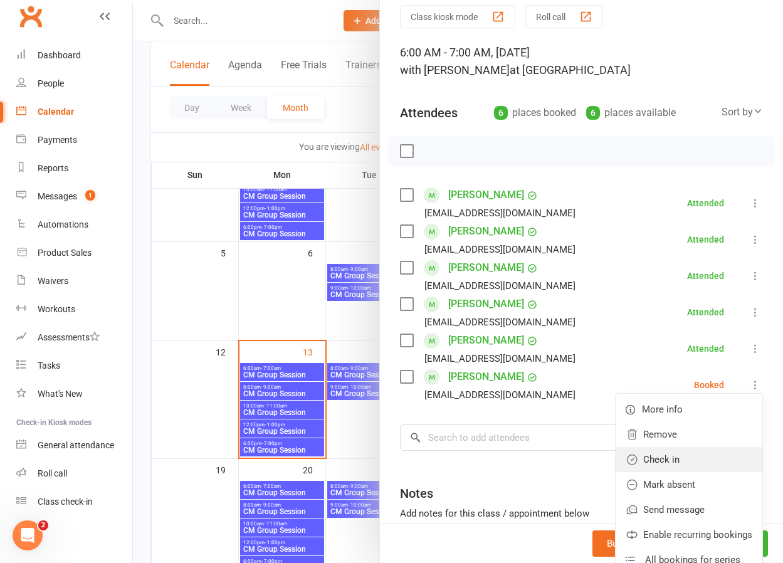
click at [675, 458] on link "Check in" at bounding box center [688, 459] width 147 height 25
